Goal: Transaction & Acquisition: Purchase product/service

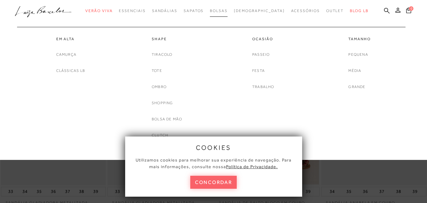
scroll to position [220, 0]
click at [228, 10] on span "Bolsas" at bounding box center [219, 11] width 18 height 4
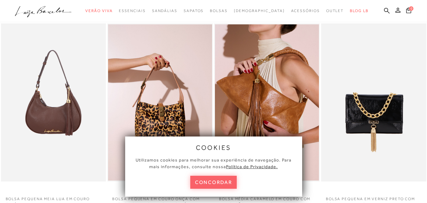
click at [205, 180] on button "concordar" at bounding box center [213, 182] width 47 height 13
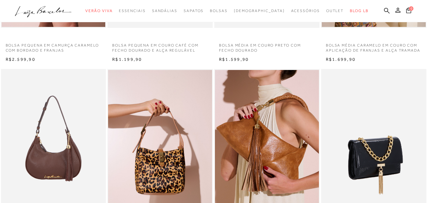
scroll to position [221, 0]
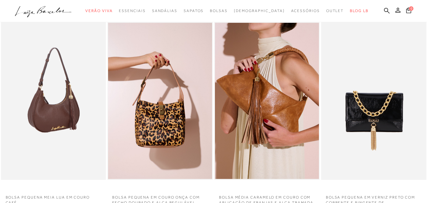
click at [46, 111] on img at bounding box center [54, 101] width 105 height 158
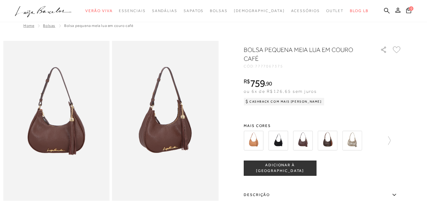
scroll to position [95, 0]
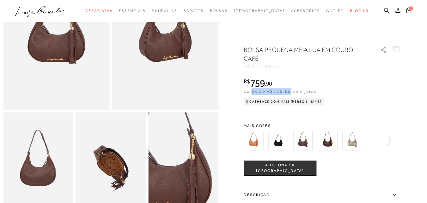
drag, startPoint x: 256, startPoint y: 92, endPoint x: 293, endPoint y: 93, distance: 38.0
click at [293, 93] on span "ou 6x de R$126,65 sem juros" at bounding box center [280, 91] width 73 height 5
